Goal: Find specific page/section: Find specific page/section

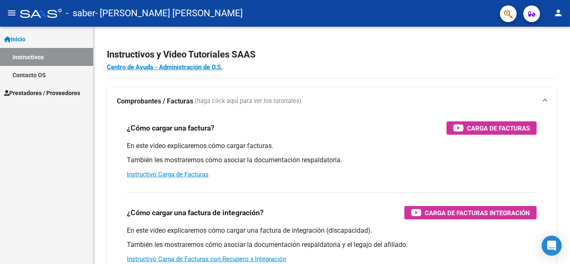
click at [66, 92] on span "Prestadores / Proveedores" at bounding box center [42, 92] width 76 height 9
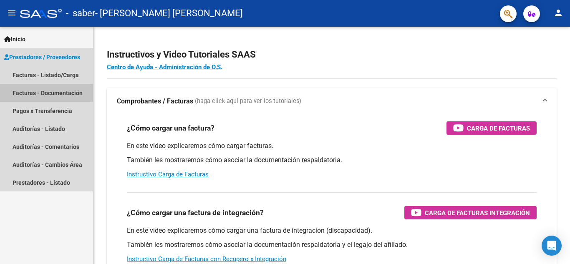
click at [65, 93] on link "Facturas - Documentación" at bounding box center [46, 93] width 93 height 18
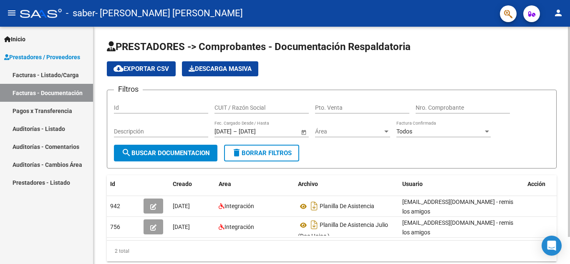
scroll to position [31, 0]
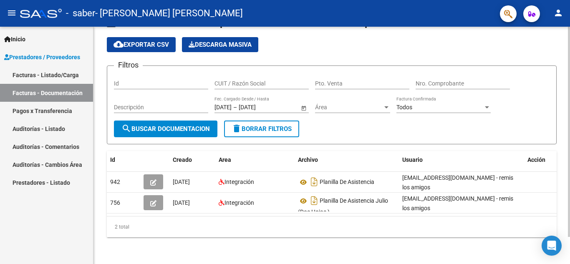
click at [569, 186] on div at bounding box center [568, 159] width 2 height 210
click at [547, 209] on datatable-body "942 [DATE] Integración Planilla De Asistencia [EMAIL_ADDRESS][DOMAIN_NAME] - re…" at bounding box center [331, 194] width 449 height 44
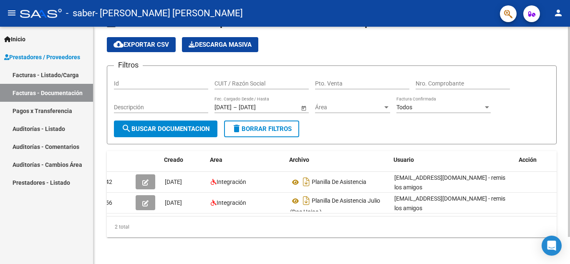
scroll to position [0, 9]
click at [51, 114] on link "Pagos x Transferencia" at bounding box center [46, 111] width 93 height 18
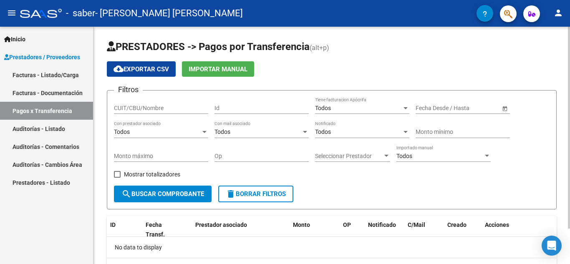
scroll to position [42, 0]
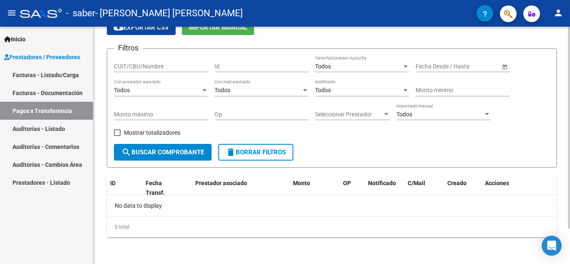
click at [569, 166] on div at bounding box center [568, 163] width 2 height 202
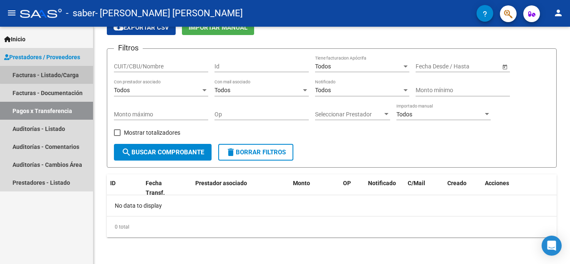
click at [58, 74] on link "Facturas - Listado/Carga" at bounding box center [46, 75] width 93 height 18
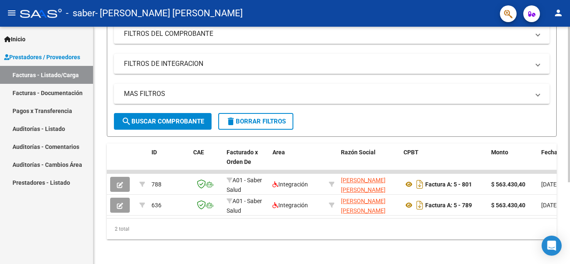
scroll to position [125, 0]
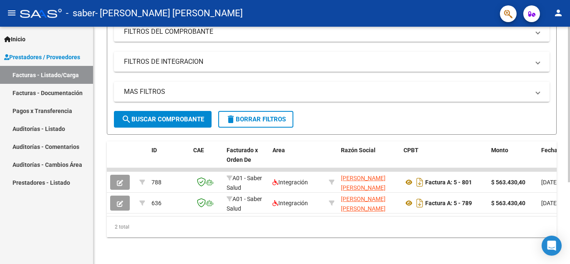
click at [568, 199] on div at bounding box center [568, 186] width 2 height 156
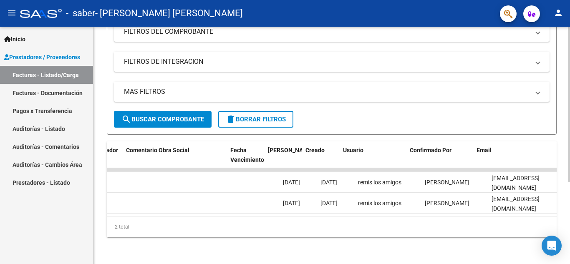
scroll to position [0, 1308]
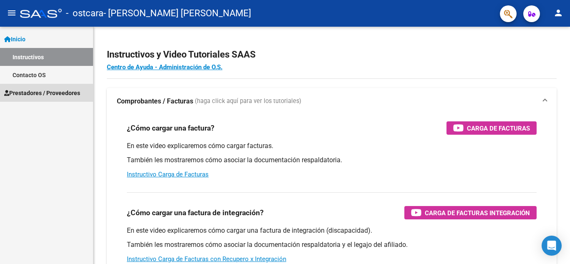
click at [63, 93] on span "Prestadores / Proveedores" at bounding box center [42, 92] width 76 height 9
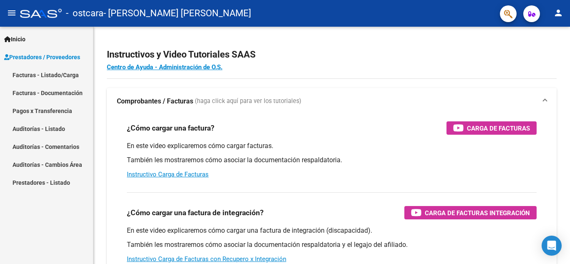
click at [50, 112] on link "Pagos x Transferencia" at bounding box center [46, 111] width 93 height 18
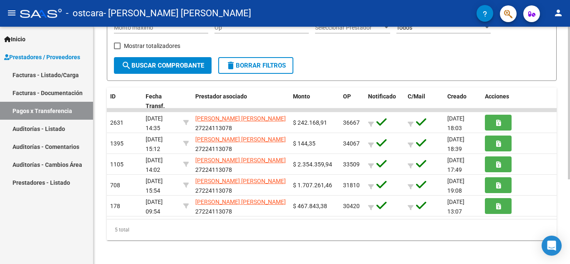
scroll to position [132, 0]
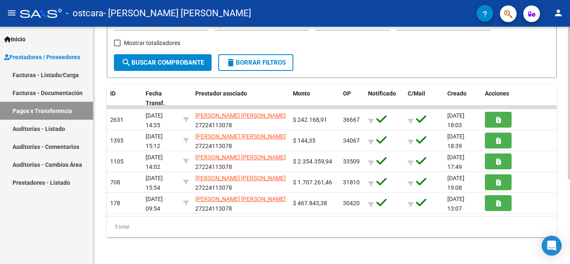
click at [565, 198] on div "PRESTADORES -> Pagos por Transferencia (alt+p) cloud_download Exportar CSV Impo…" at bounding box center [332, 79] width 478 height 369
click at [527, 218] on div "5 total" at bounding box center [331, 226] width 449 height 21
click at [66, 91] on link "Facturas - Documentación" at bounding box center [46, 93] width 93 height 18
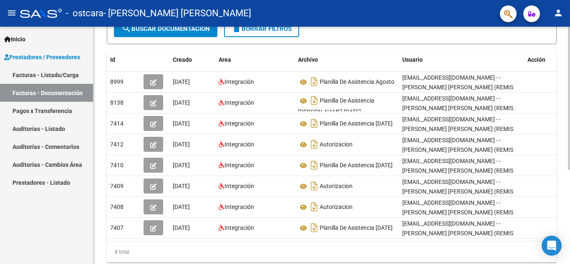
scroll to position [136, 0]
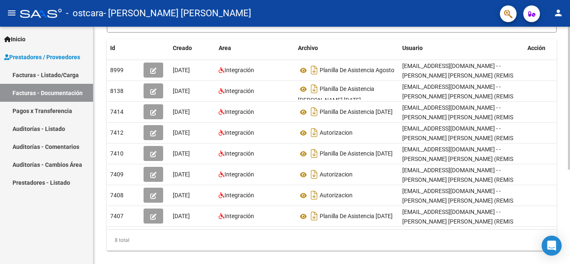
click at [567, 175] on div "PRESTADORES -> Comprobantes - Documentación Respaldatoria cloud_download Export…" at bounding box center [332, 84] width 478 height 387
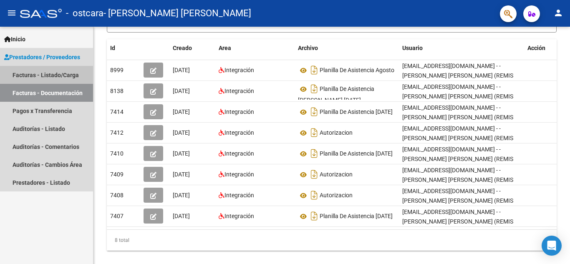
click at [35, 77] on link "Facturas - Listado/Carga" at bounding box center [46, 75] width 93 height 18
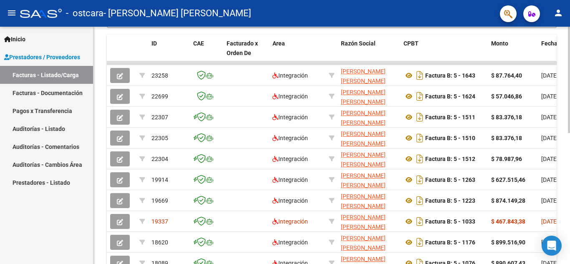
scroll to position [226, 0]
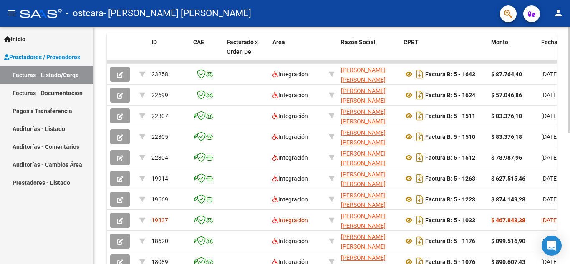
click at [565, 208] on div "Video tutorial PRESTADORES -> Listado de CPBTs Emitidos por Prestadores / Prove…" at bounding box center [332, 62] width 478 height 522
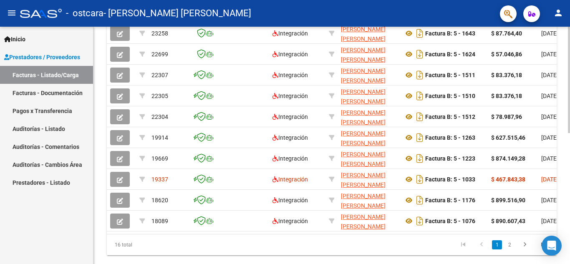
scroll to position [291, 0]
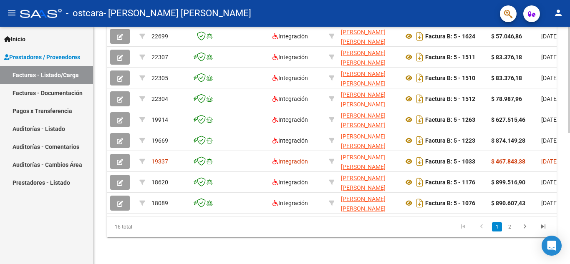
click at [565, 251] on div "Video tutorial PRESTADORES -> Listado de CPBTs Emitidos por Prestadores / Prove…" at bounding box center [332, 3] width 478 height 522
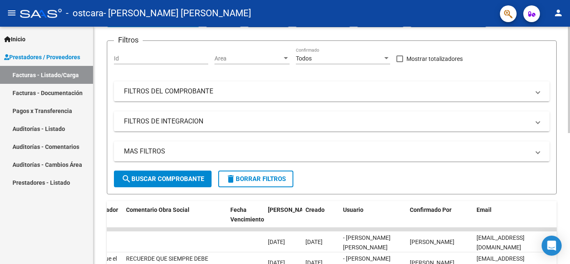
scroll to position [0, 0]
